Goal: Information Seeking & Learning: Learn about a topic

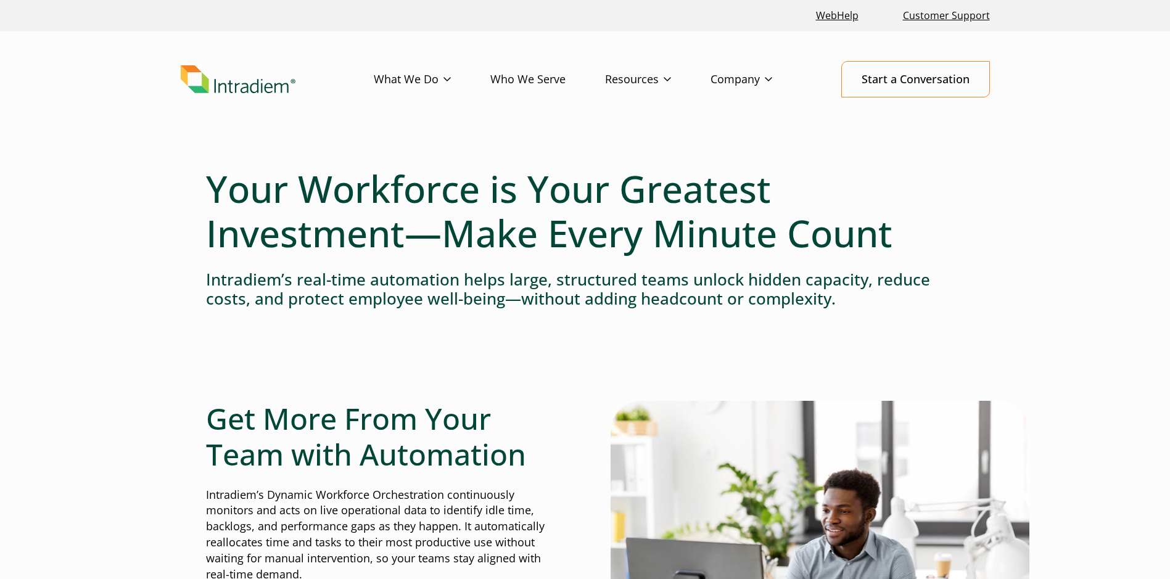
click at [519, 81] on link "Who We Serve" at bounding box center [547, 80] width 115 height 36
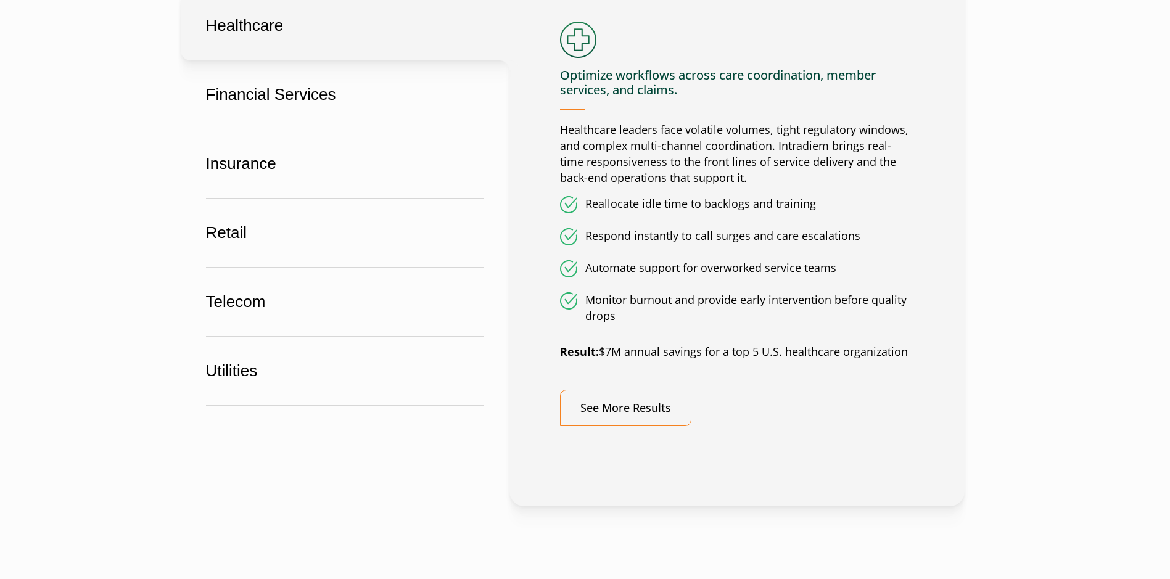
scroll to position [802, 0]
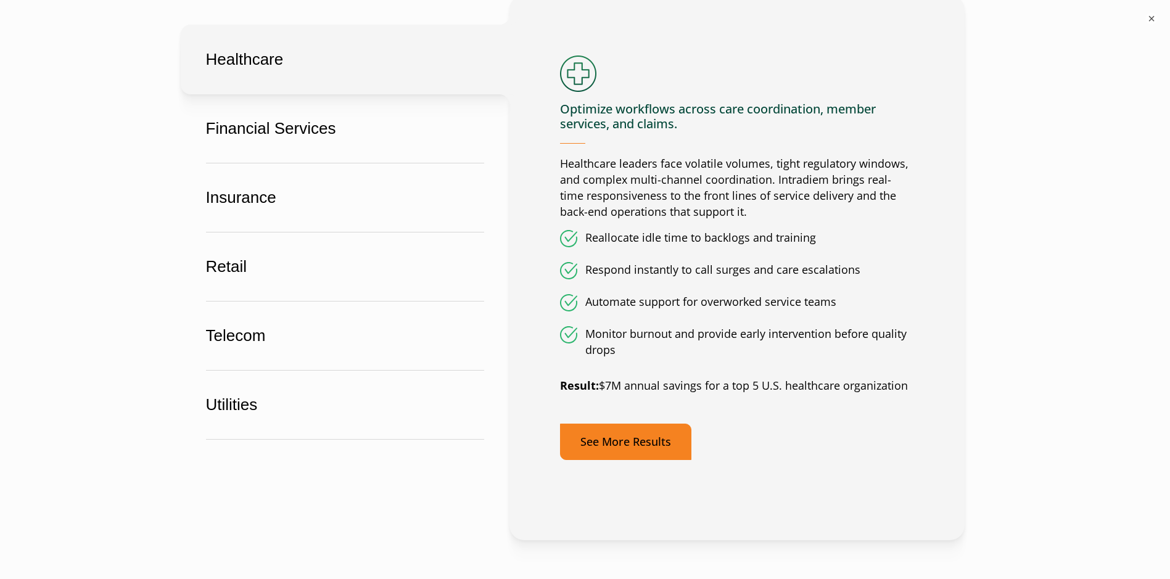
click at [658, 439] on link "See More Results" at bounding box center [625, 442] width 131 height 36
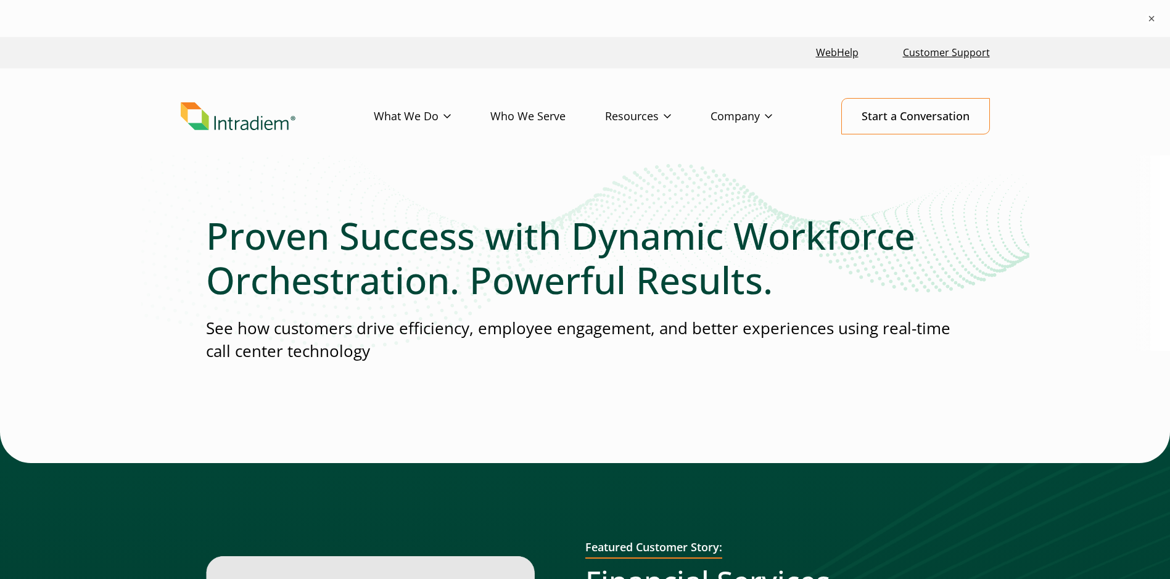
click at [242, 115] on img "Link to homepage of Intradiem" at bounding box center [238, 116] width 115 height 28
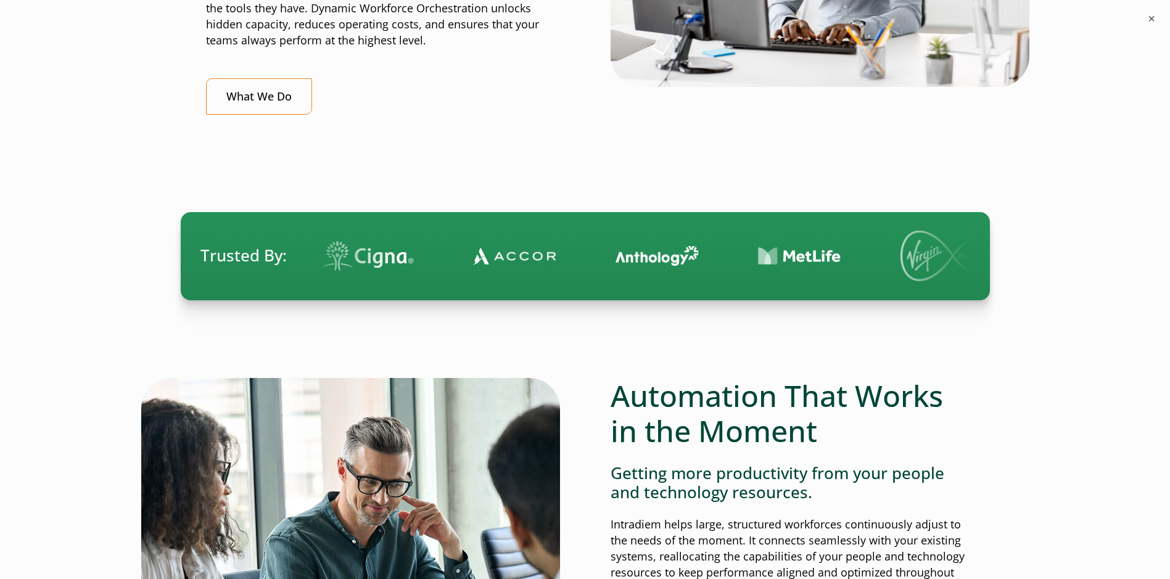
scroll to position [863, 0]
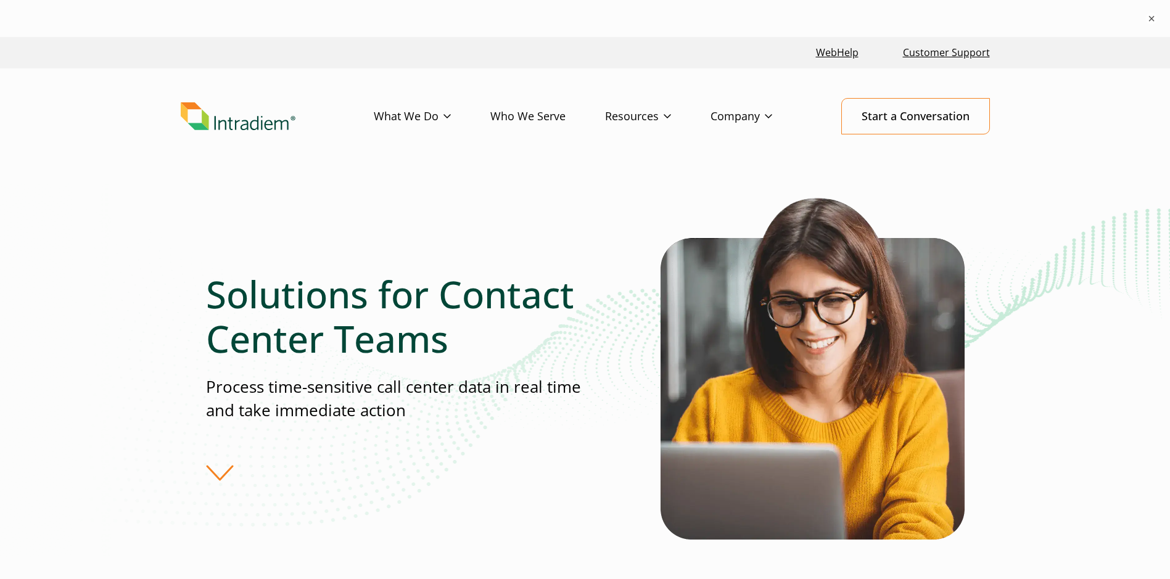
click at [530, 125] on link "Who We Serve" at bounding box center [547, 117] width 115 height 36
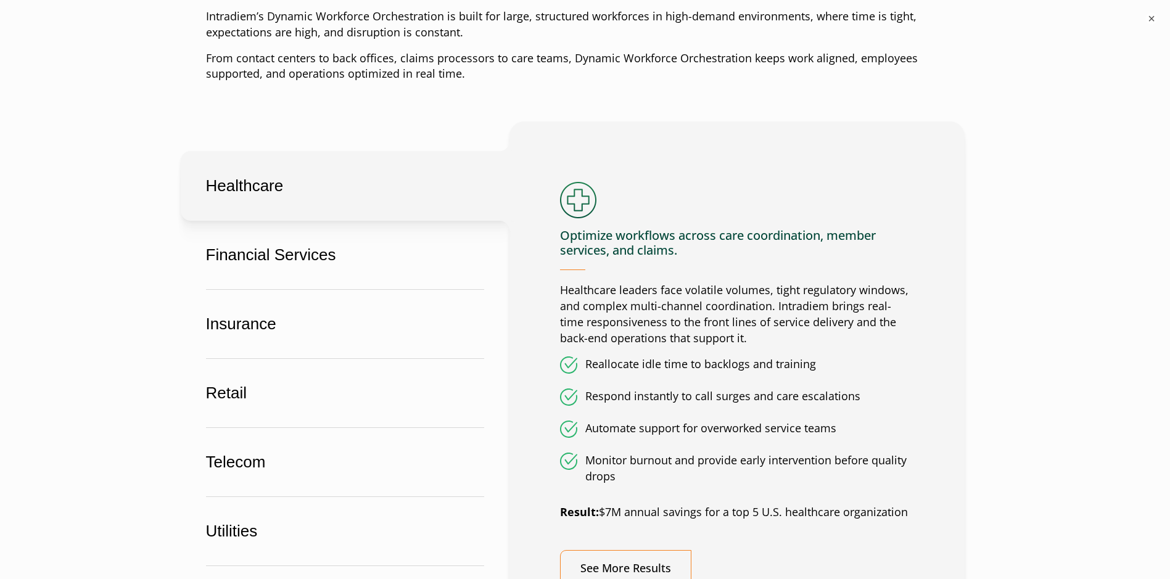
scroll to position [678, 0]
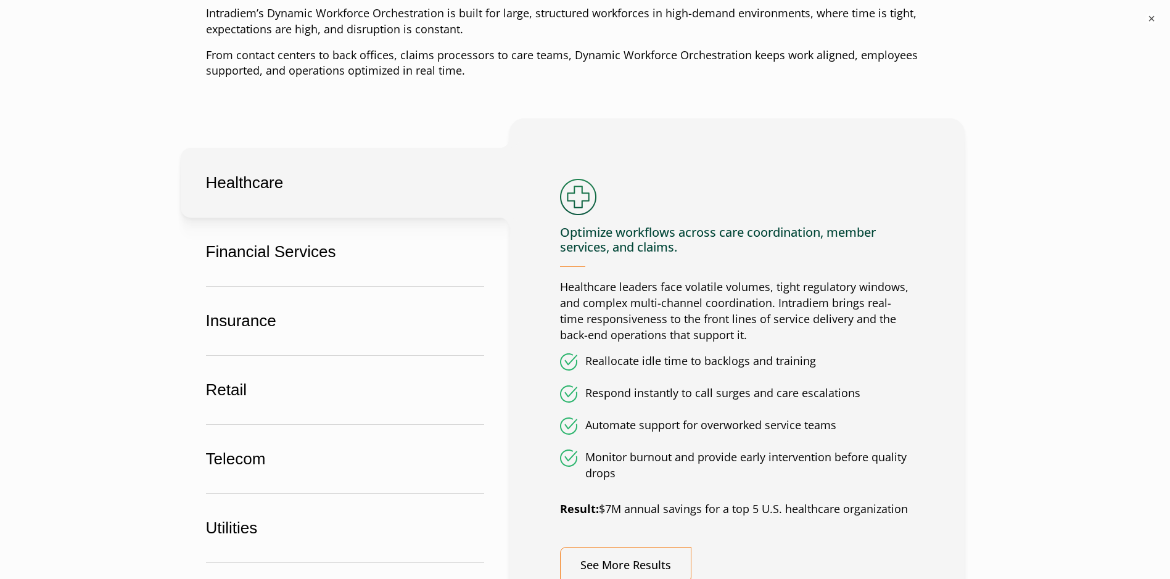
click at [234, 184] on button "Healthcare" at bounding box center [345, 183] width 329 height 70
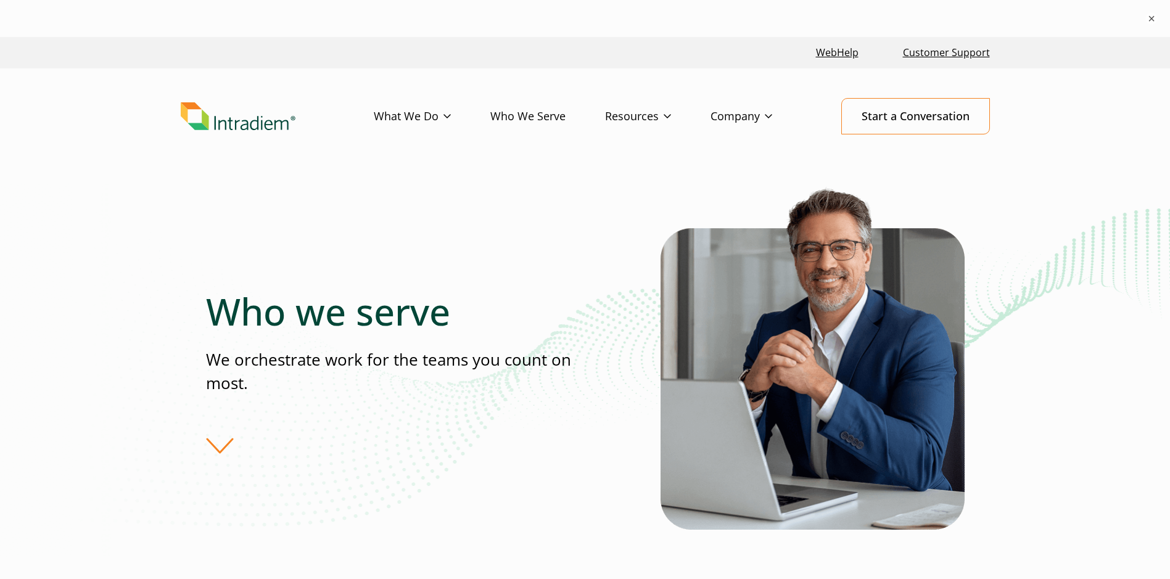
scroll to position [308, 0]
